Goal: Obtain resource: Obtain resource

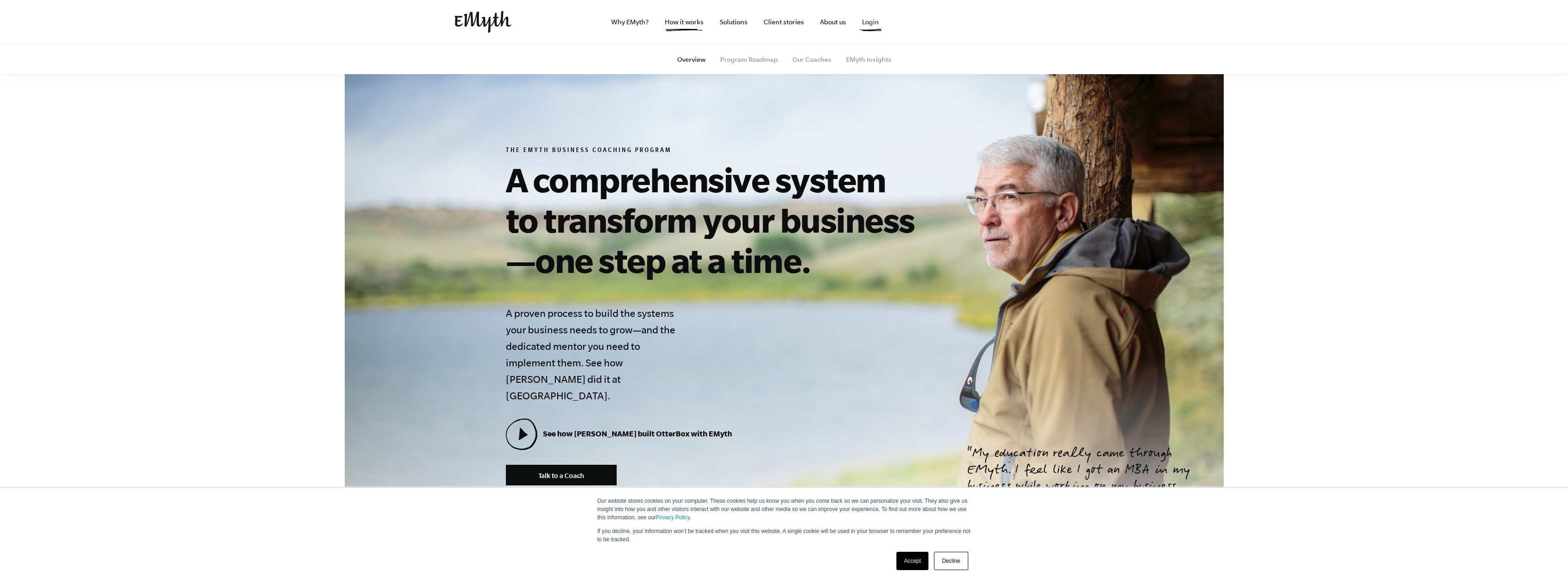
click at [871, 24] on link "Login" at bounding box center [870, 22] width 32 height 44
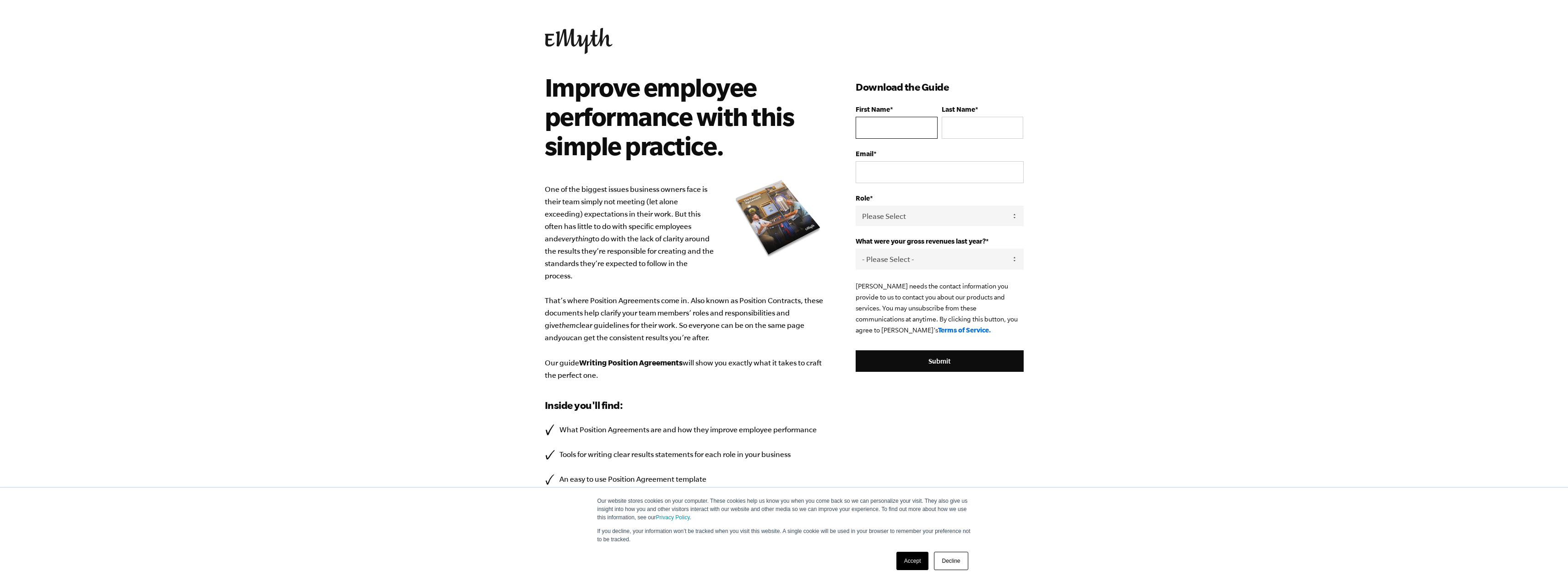
click at [888, 124] on input "First Name *" at bounding box center [897, 128] width 82 height 22
type input "Chris"
click at [964, 136] on input "Last Name *" at bounding box center [982, 128] width 82 height 22
type input "Spear"
click at [905, 172] on input "Email *" at bounding box center [939, 172] width 167 height 22
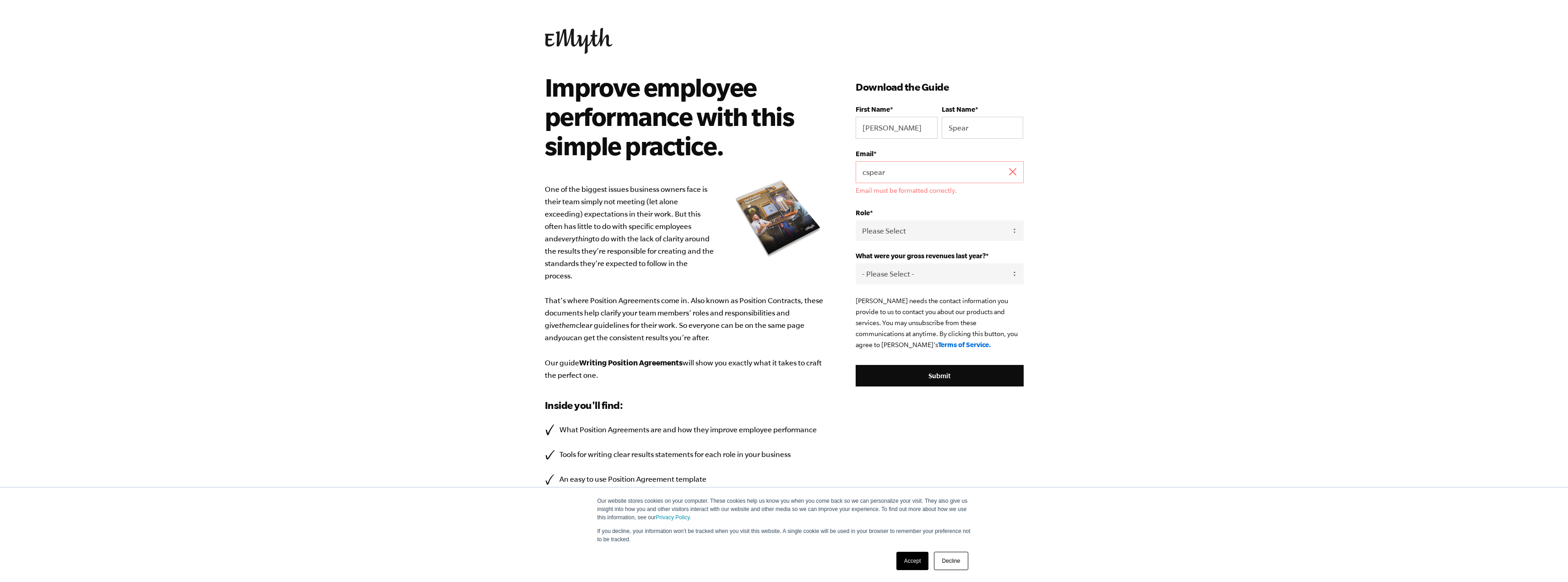
type input "cspear@ensignpartners.com"
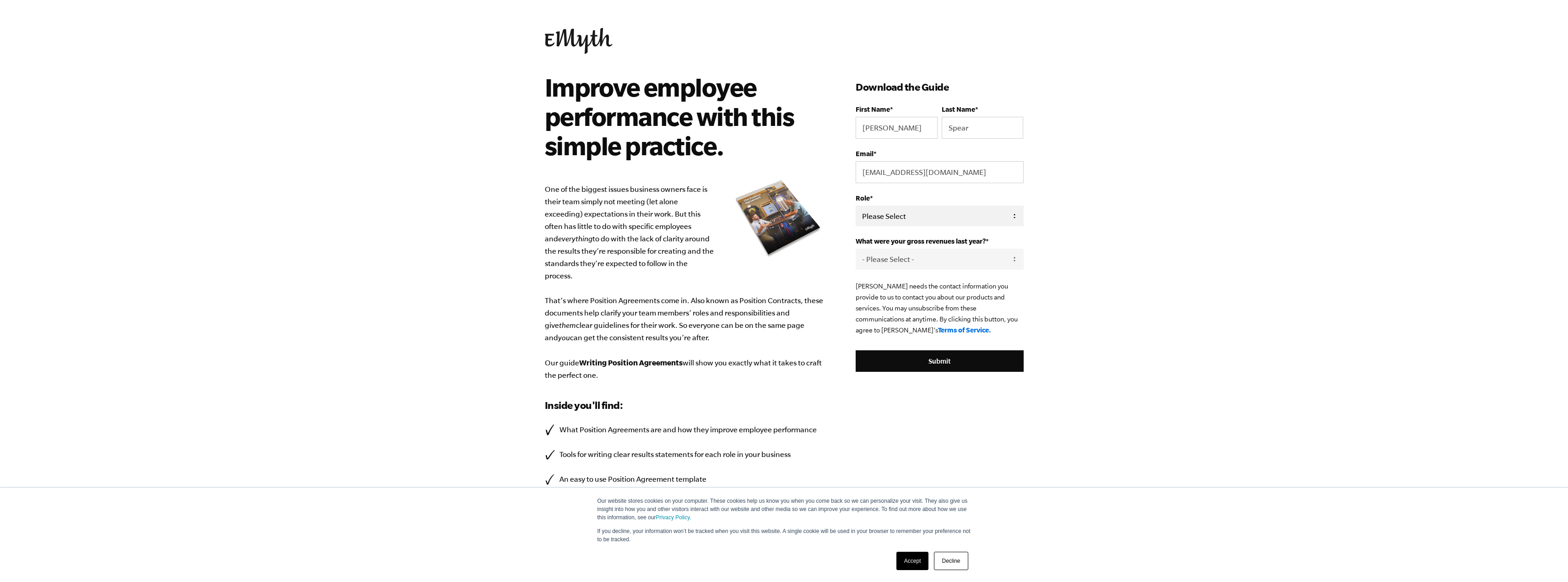
click at [901, 219] on select "Please Select Owner Partner / Co-Owner Executive Employee / Other" at bounding box center [939, 216] width 167 height 21
select select "Partner / Co-Owner"
click at [856, 206] on select "Please Select Owner Partner / Co-Owner Executive Employee / Other" at bounding box center [939, 216] width 167 height 21
click at [894, 261] on select "- Please Select - 0-75K 76-150K 151-275K 276-500K 501-750K 751-1M 1-2.5M 2.5-5M…" at bounding box center [939, 259] width 167 height 21
select select "2.5-5M"
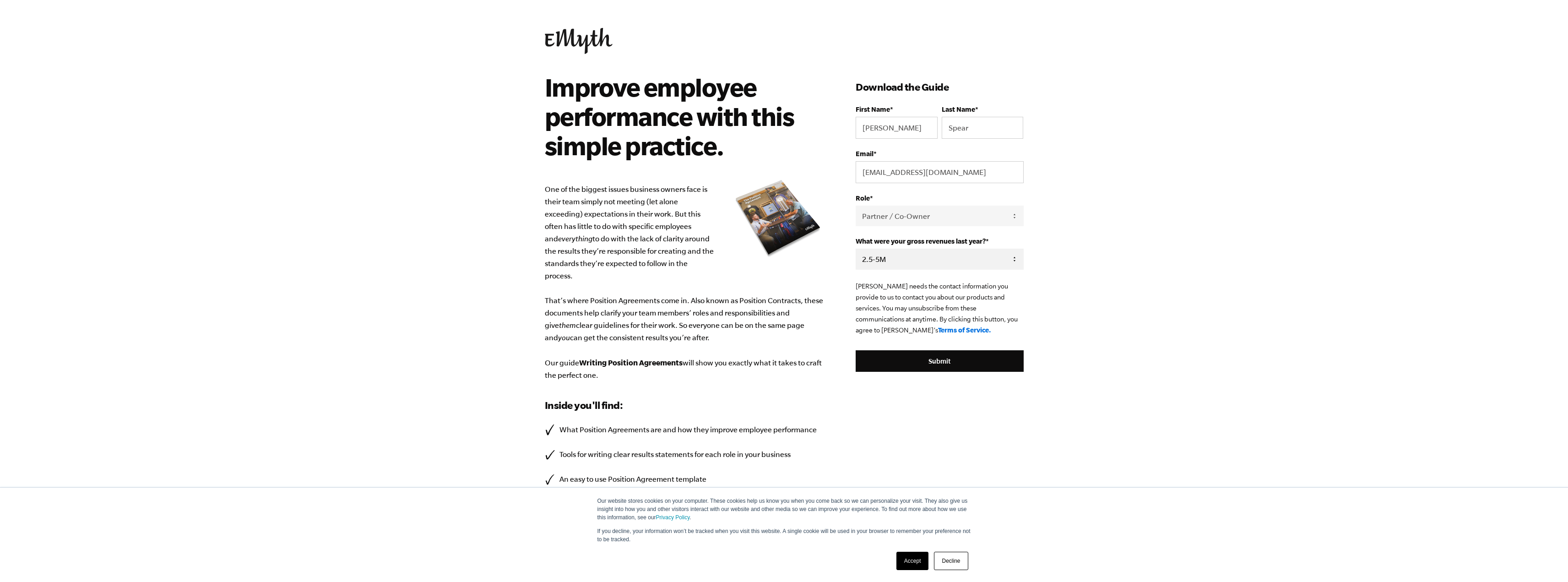
click at [856, 248] on select "- Please Select - 0-75K 76-150K 151-275K 276-500K 501-750K 751-1M 1-2.5M 2.5-5M…" at bounding box center [939, 259] width 167 height 21
click at [887, 361] on input "Submit" at bounding box center [939, 361] width 167 height 22
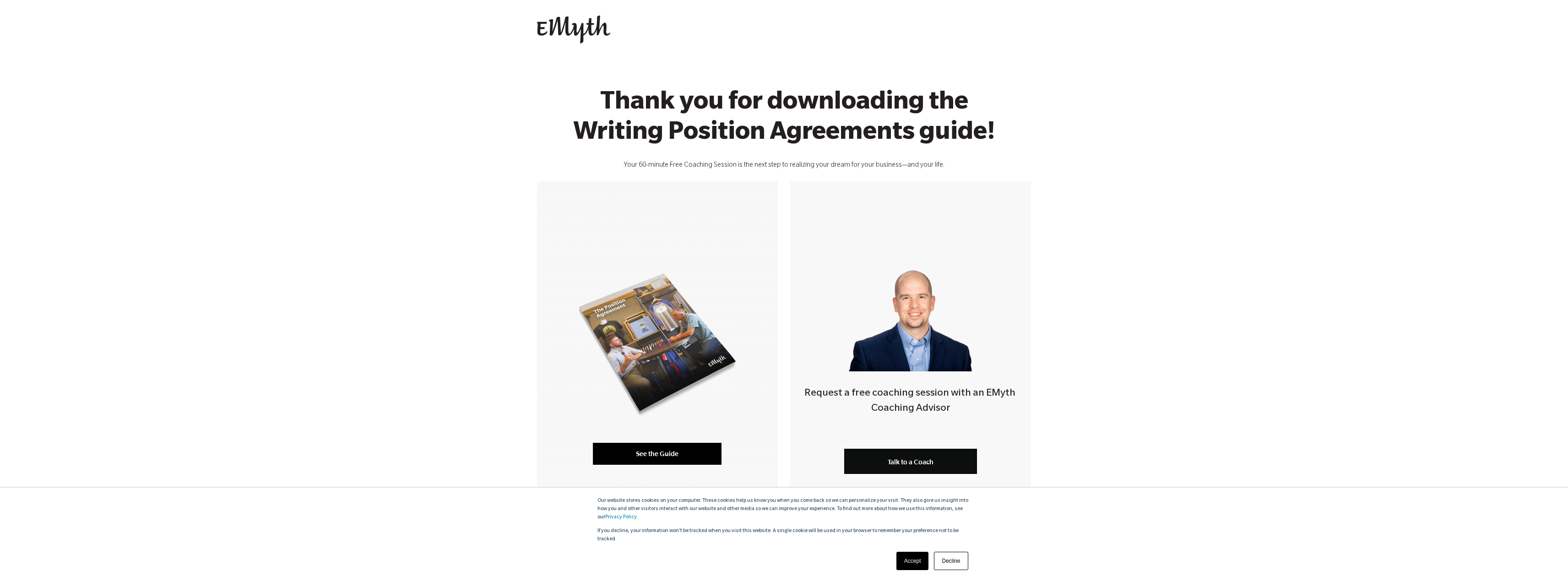
click at [633, 456] on link "See the Guide" at bounding box center [657, 454] width 128 height 22
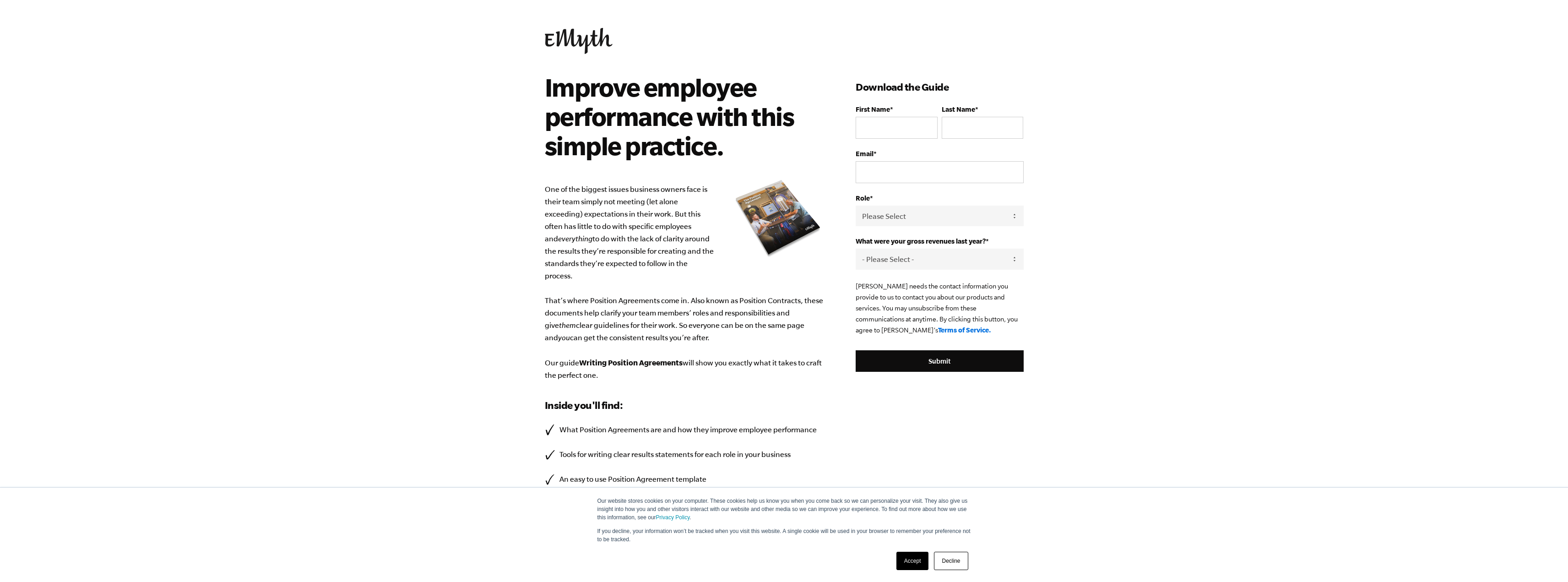
scroll to position [48, 0]
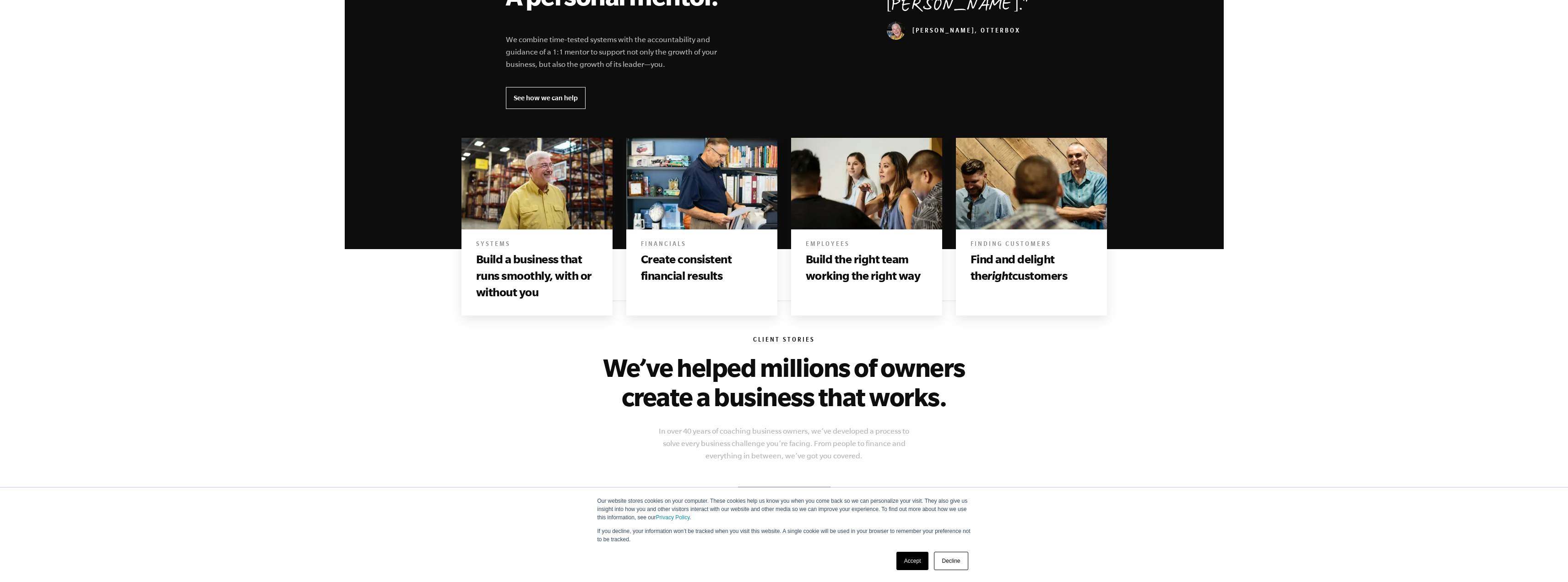
scroll to position [407, 0]
click at [824, 211] on img at bounding box center [867, 183] width 151 height 92
click at [850, 267] on h3 "Build the right team working the right way" at bounding box center [867, 267] width 122 height 33
click at [907, 563] on link "Accept" at bounding box center [912, 561] width 32 height 18
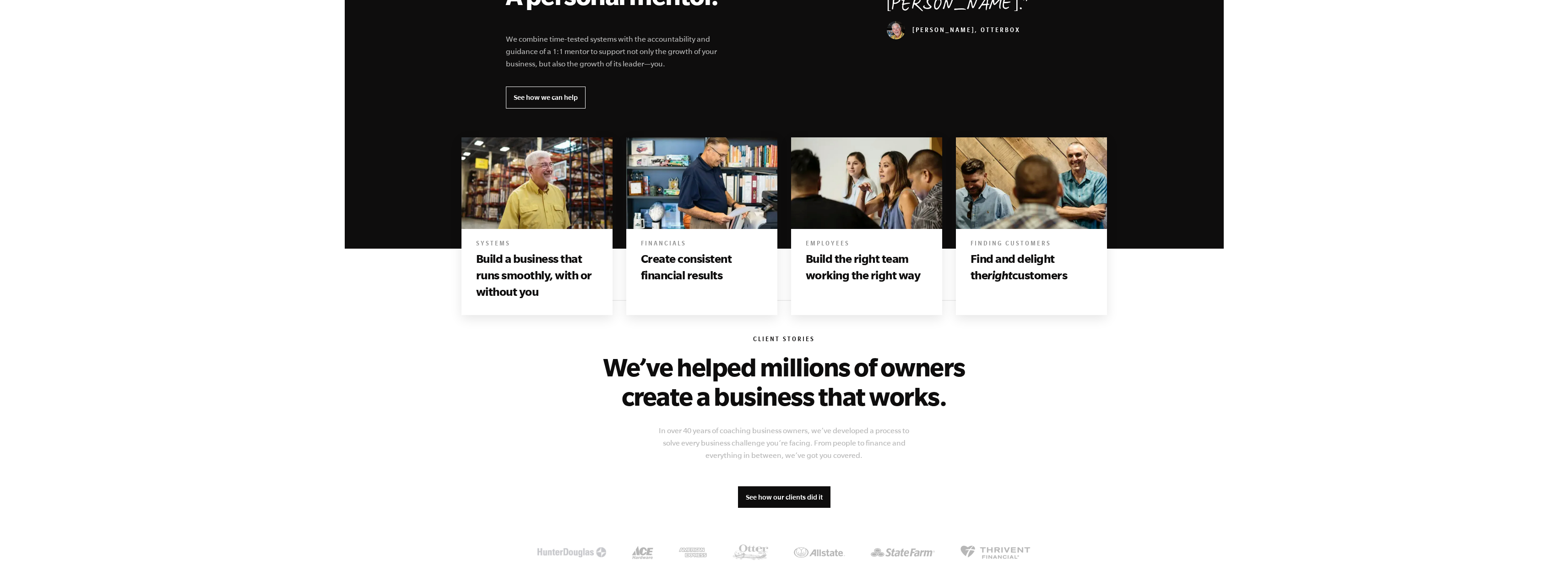
click at [912, 294] on div "Employees Build the right team working the right way" at bounding box center [867, 264] width 151 height 69
click at [869, 243] on h6 "Employees" at bounding box center [867, 244] width 122 height 9
click at [831, 241] on h6 "Employees" at bounding box center [867, 244] width 122 height 9
click at [788, 494] on link "See how our clients did it" at bounding box center [784, 497] width 93 height 22
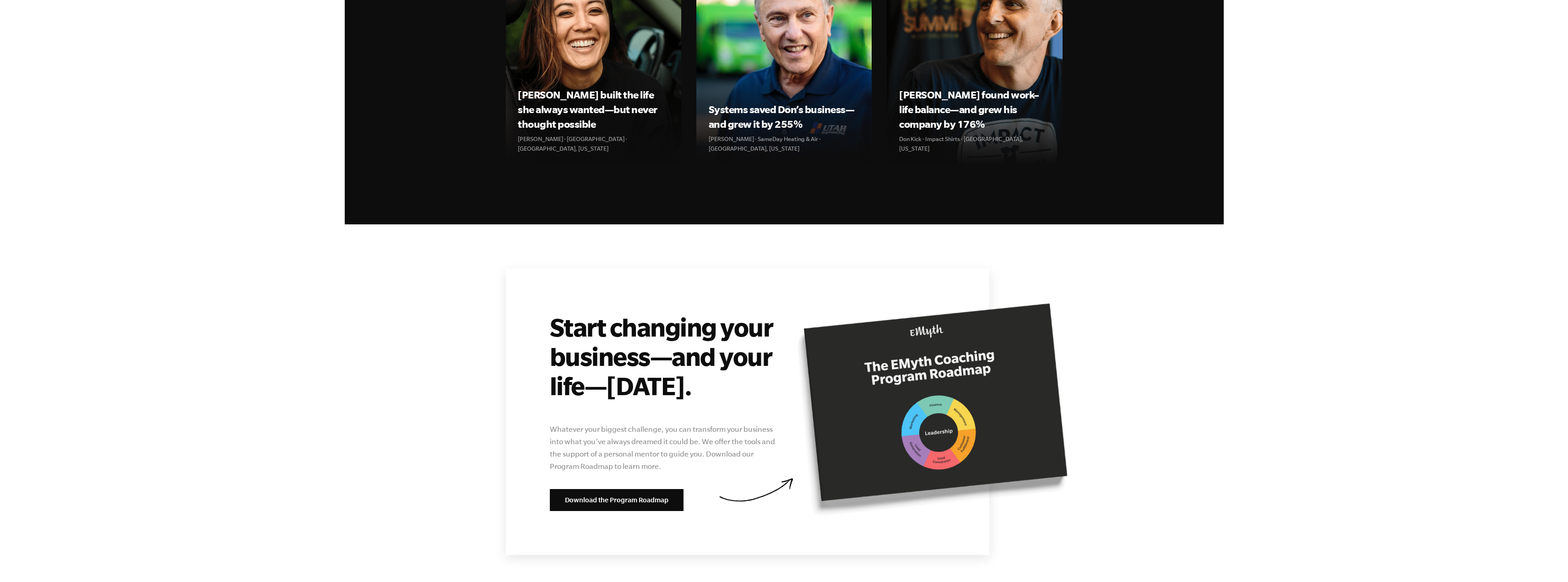
scroll to position [3207, 0]
click at [647, 489] on link "Download the Program Roadmap" at bounding box center [617, 500] width 134 height 22
